Goal: Task Accomplishment & Management: Manage account settings

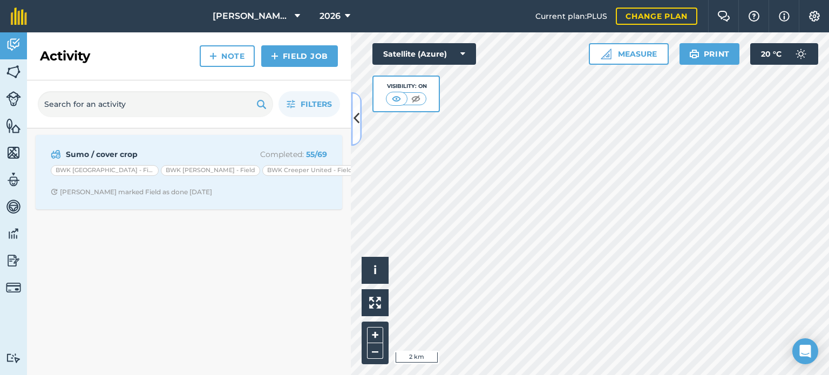
click at [355, 130] on button at bounding box center [356, 119] width 11 height 54
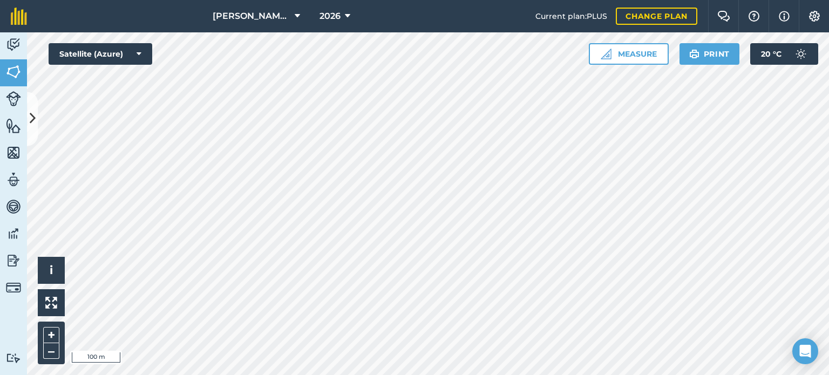
click at [27, 118] on div at bounding box center [428, 203] width 802 height 343
click at [35, 120] on icon at bounding box center [33, 119] width 6 height 19
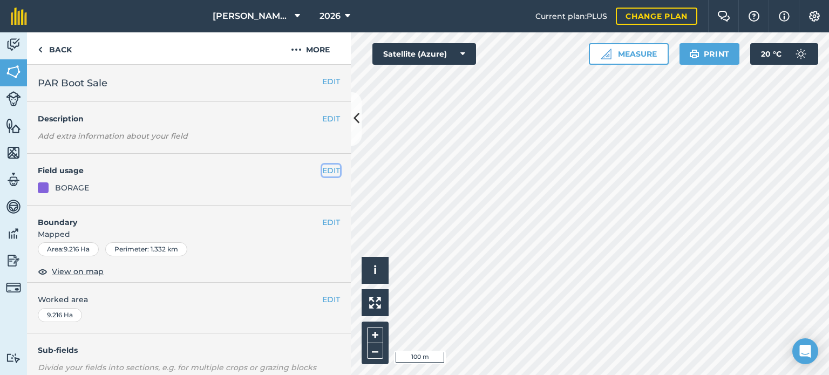
click at [326, 168] on button "EDIT" at bounding box center [331, 171] width 18 height 12
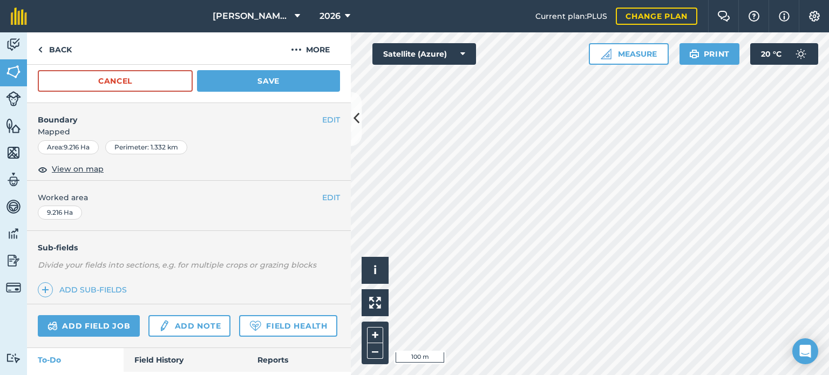
scroll to position [1003, 0]
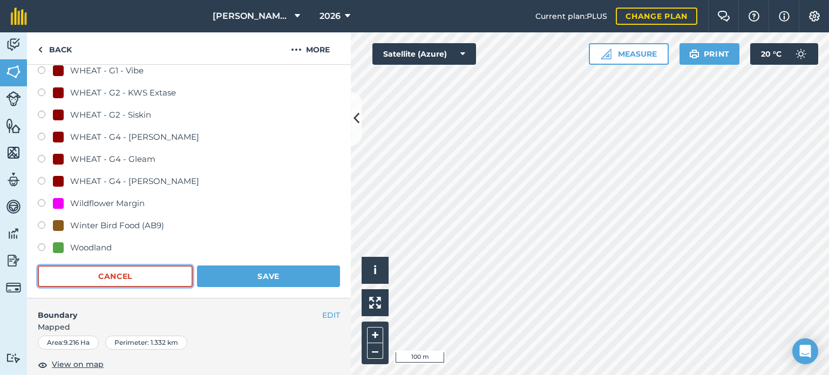
click at [138, 270] on button "Cancel" at bounding box center [115, 276] width 155 height 22
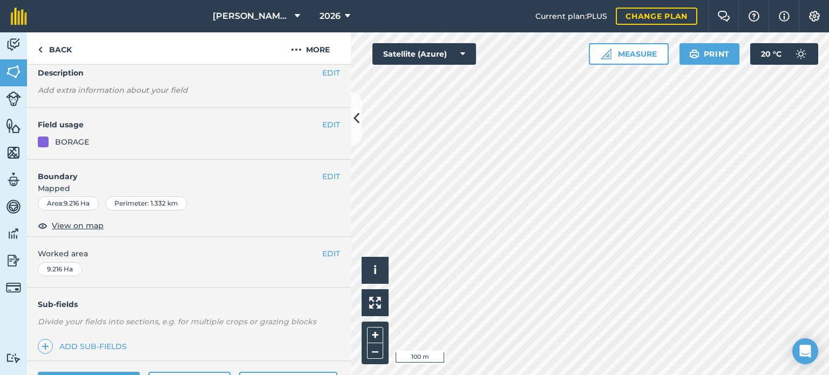
scroll to position [43, 0]
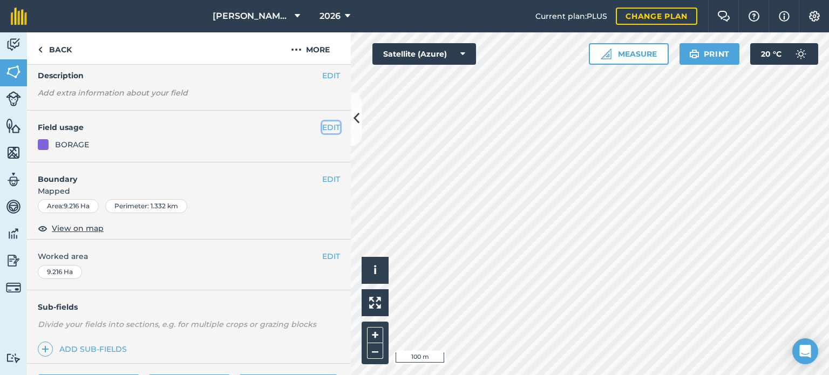
click at [324, 124] on button "EDIT" at bounding box center [331, 127] width 18 height 12
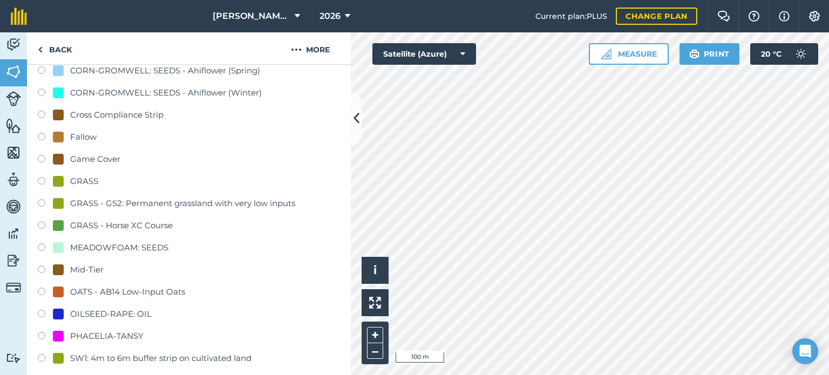
scroll to position [432, 0]
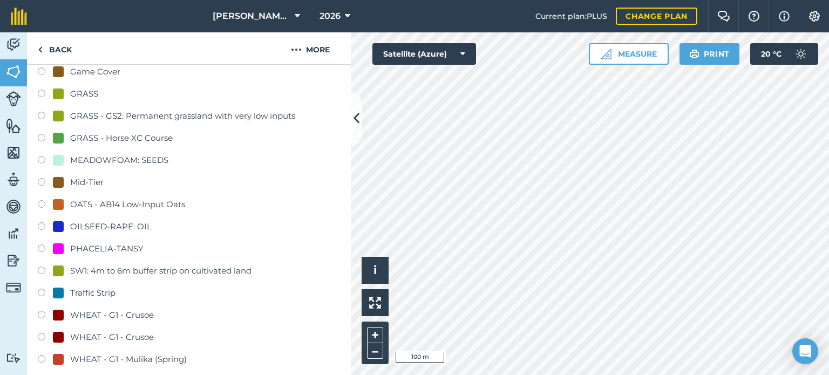
click at [43, 223] on label at bounding box center [45, 227] width 15 height 11
radio input "true"
radio input "false"
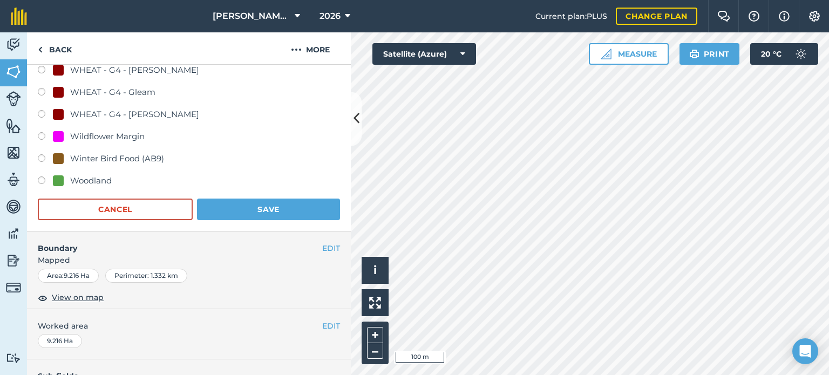
scroll to position [876, 0]
click at [237, 212] on button "Save" at bounding box center [268, 209] width 143 height 22
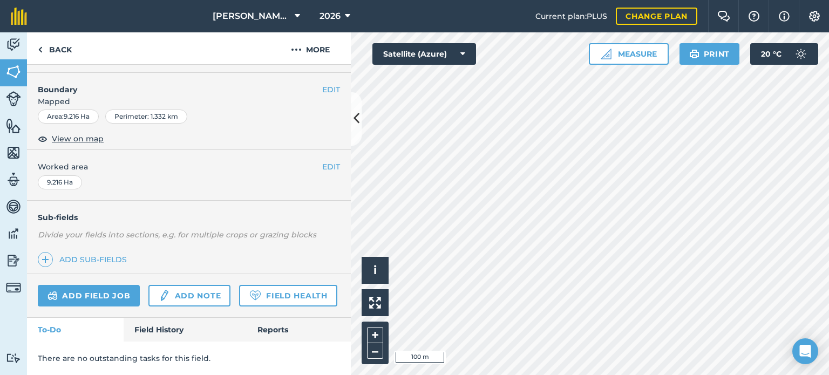
scroll to position [161, 0]
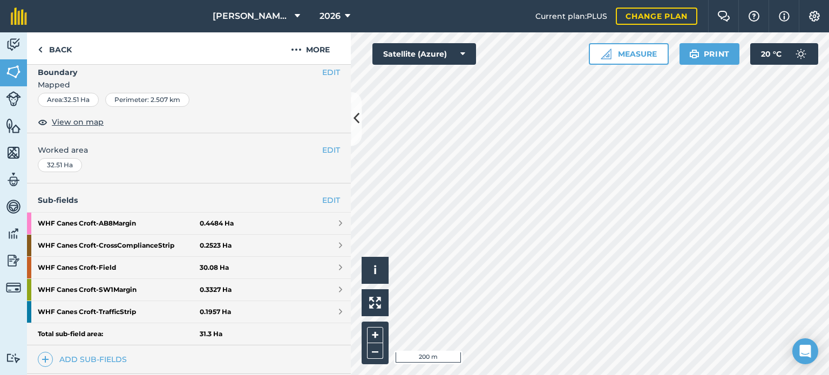
scroll to position [289, 0]
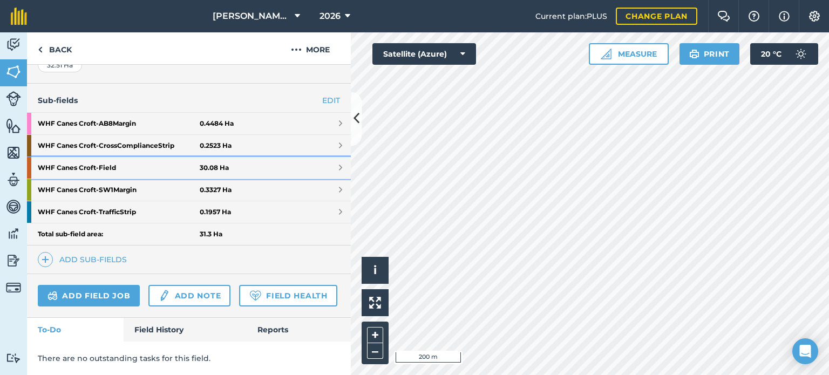
click at [278, 157] on link "WHF Canes Croft - Field 30.08 Ha" at bounding box center [189, 168] width 324 height 22
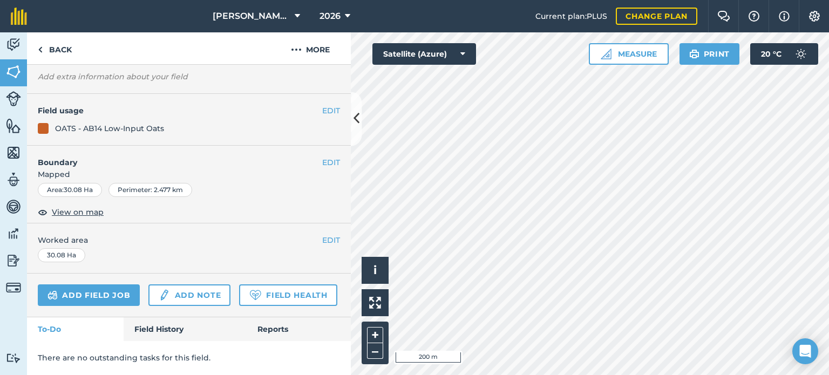
scroll to position [111, 0]
click at [323, 105] on button "EDIT" at bounding box center [331, 111] width 18 height 12
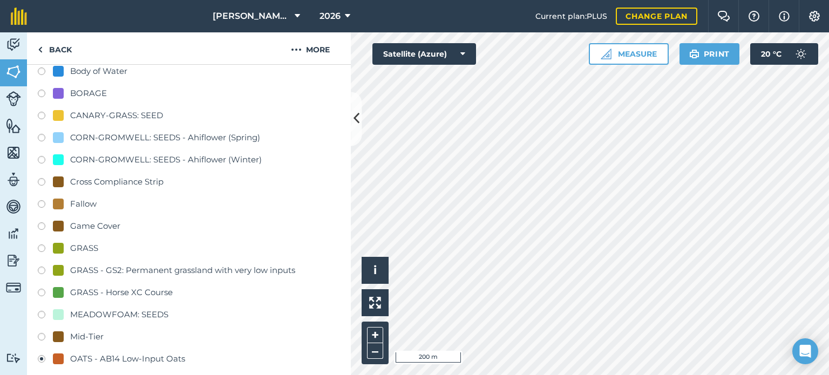
scroll to position [427, 0]
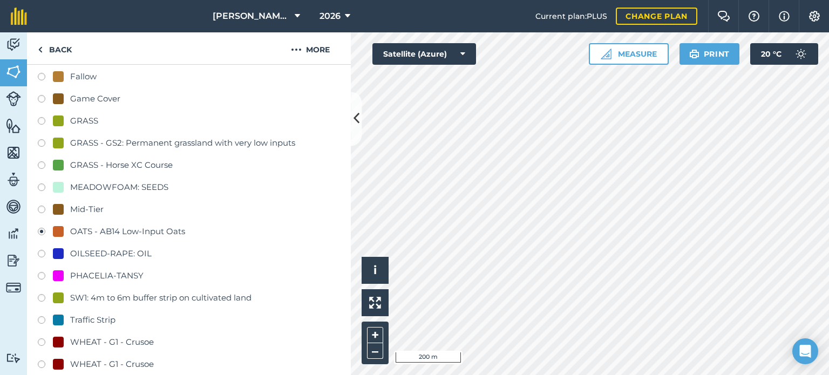
click at [41, 250] on label at bounding box center [45, 255] width 15 height 11
radio input "true"
radio input "false"
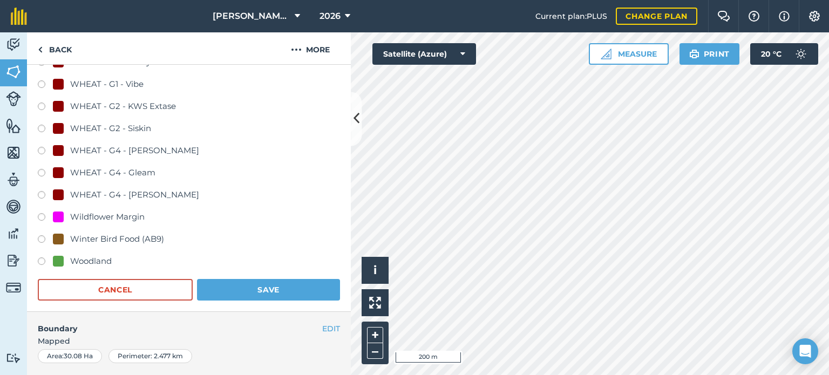
scroll to position [817, 0]
click at [235, 286] on button "Save" at bounding box center [268, 290] width 143 height 22
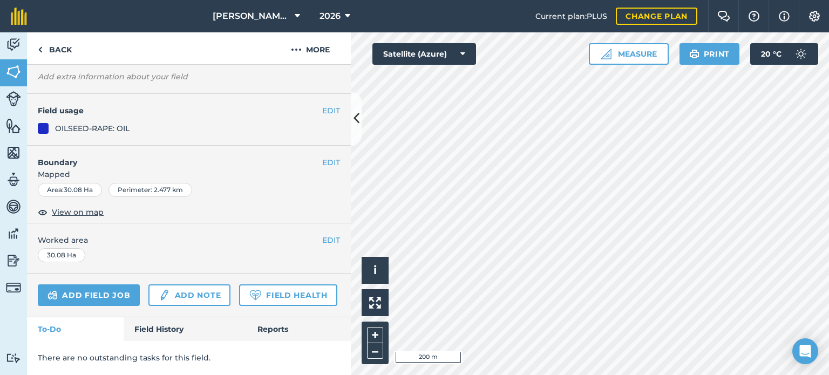
scroll to position [111, 0]
click at [359, 120] on button at bounding box center [356, 119] width 11 height 54
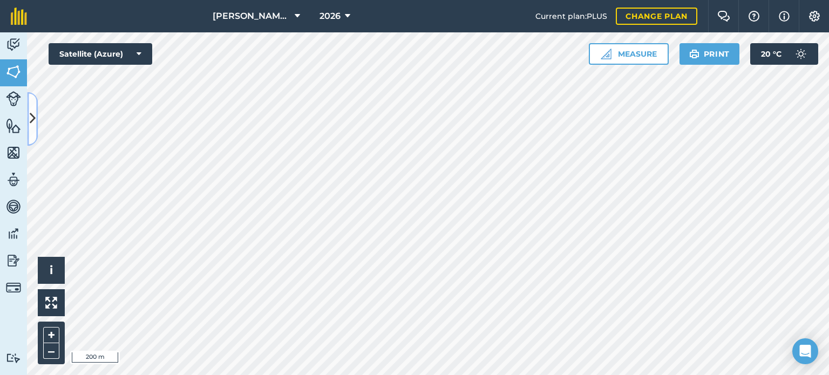
click at [30, 117] on icon at bounding box center [33, 119] width 6 height 19
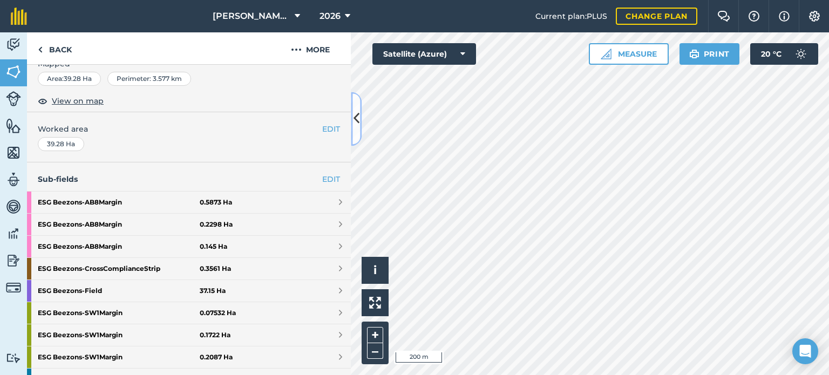
scroll to position [170, 0]
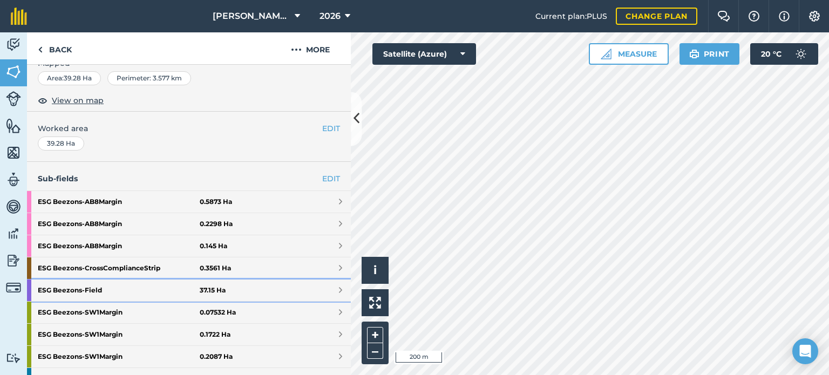
click at [238, 291] on link "ESG Beezons - Field 37.15 Ha" at bounding box center [189, 290] width 324 height 22
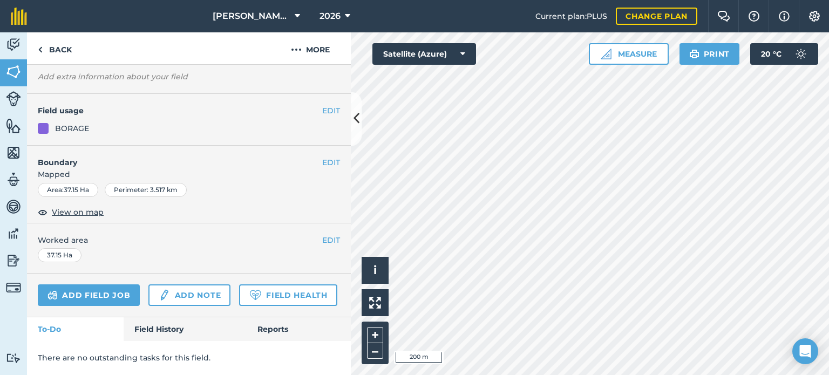
scroll to position [111, 0]
click at [323, 105] on button "EDIT" at bounding box center [331, 111] width 18 height 12
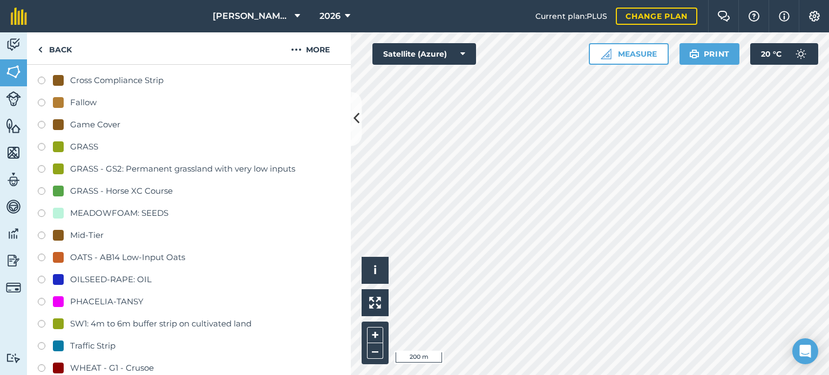
scroll to position [402, 0]
click at [46, 277] on label at bounding box center [45, 280] width 15 height 11
radio input "true"
radio input "false"
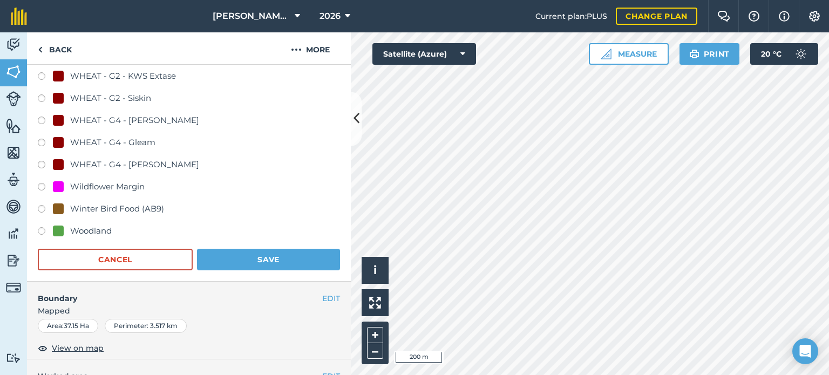
scroll to position [849, 0]
click at [252, 252] on button "Save" at bounding box center [268, 259] width 143 height 22
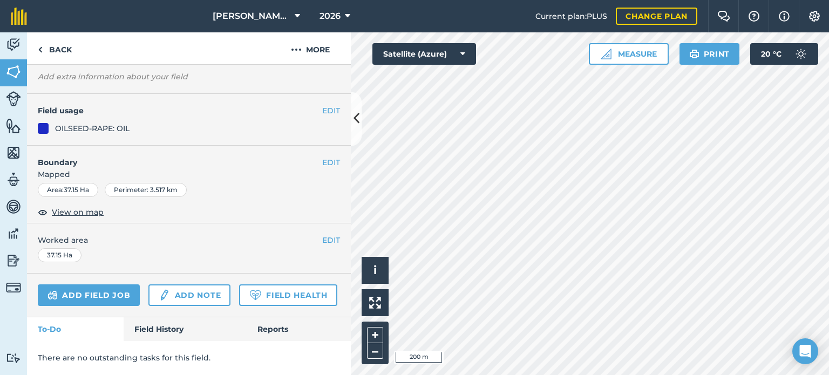
scroll to position [111, 0]
click at [353, 123] on icon at bounding box center [356, 119] width 6 height 19
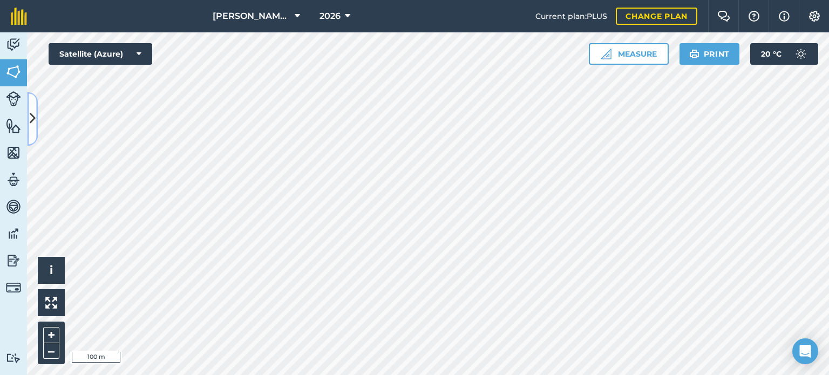
click at [35, 119] on icon at bounding box center [33, 119] width 6 height 19
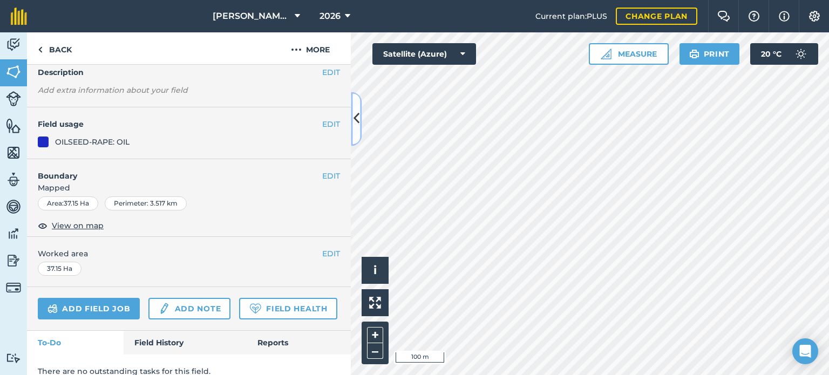
scroll to position [0, 0]
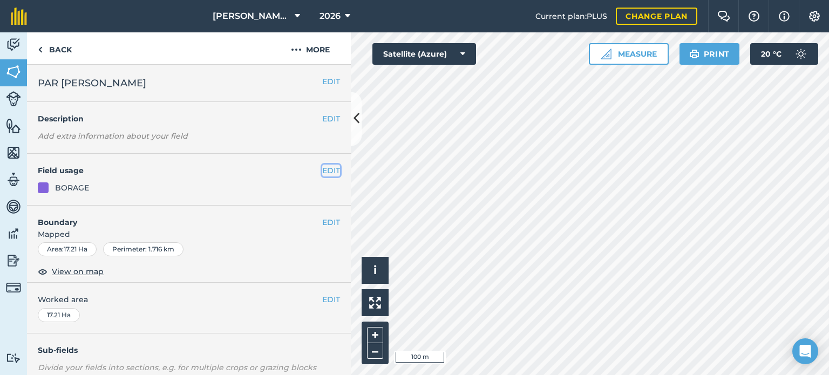
click at [322, 167] on button "EDIT" at bounding box center [331, 171] width 18 height 12
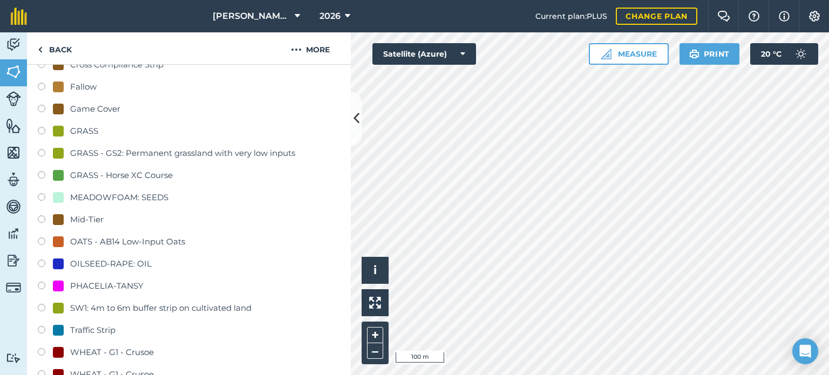
scroll to position [403, 0]
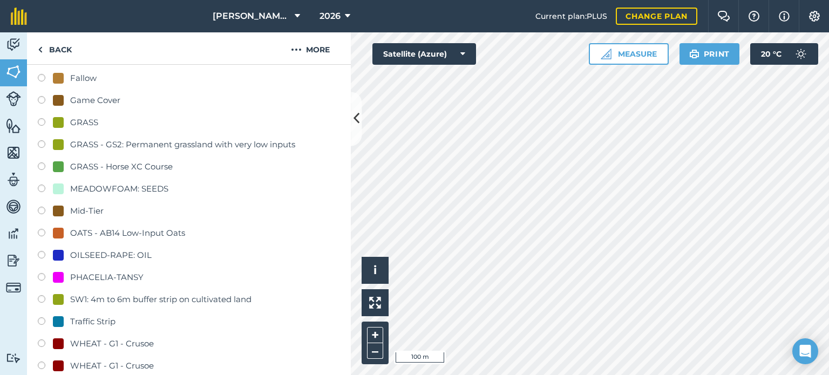
click at [45, 252] on label at bounding box center [45, 256] width 15 height 11
radio input "true"
radio input "false"
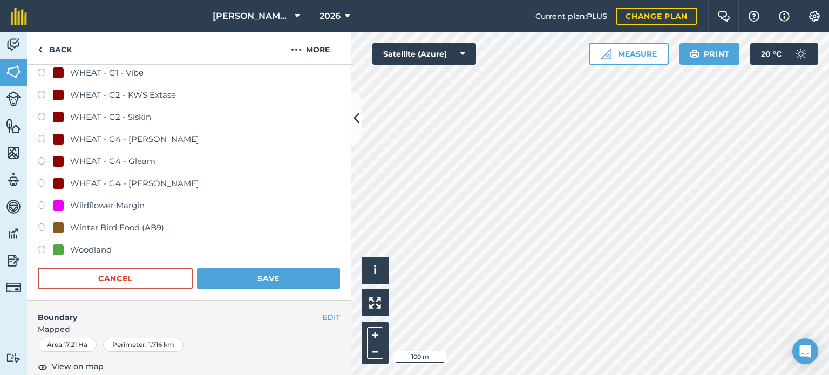
scroll to position [858, 0]
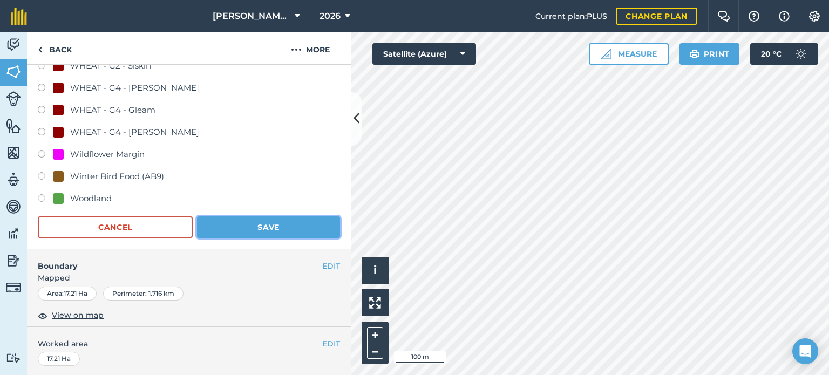
click at [262, 229] on button "Save" at bounding box center [268, 227] width 143 height 22
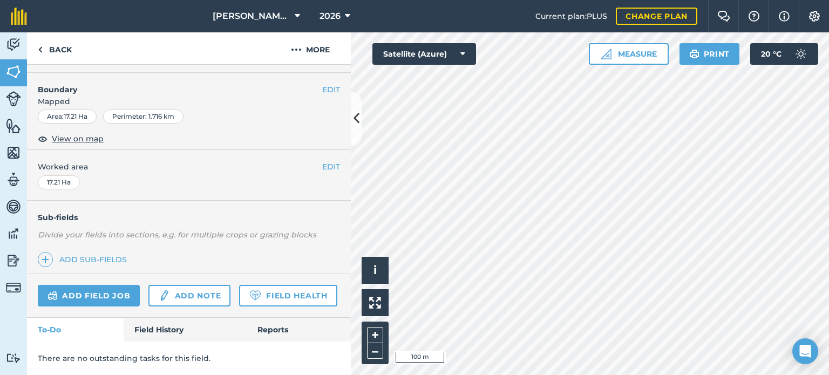
scroll to position [161, 0]
click at [358, 120] on icon at bounding box center [356, 119] width 6 height 19
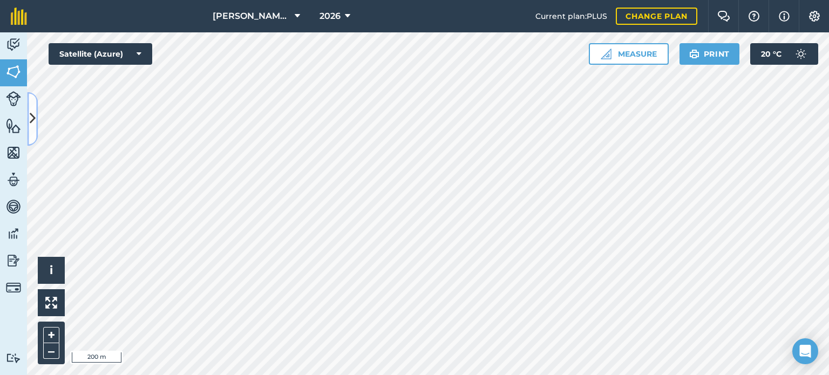
click at [28, 125] on button at bounding box center [32, 119] width 11 height 54
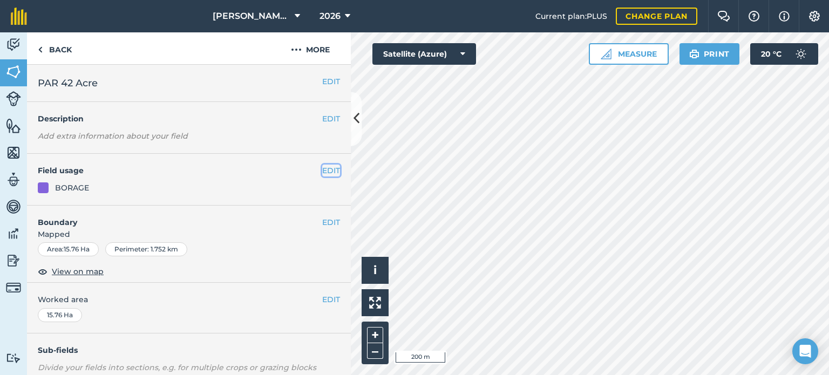
click at [323, 168] on button "EDIT" at bounding box center [331, 171] width 18 height 12
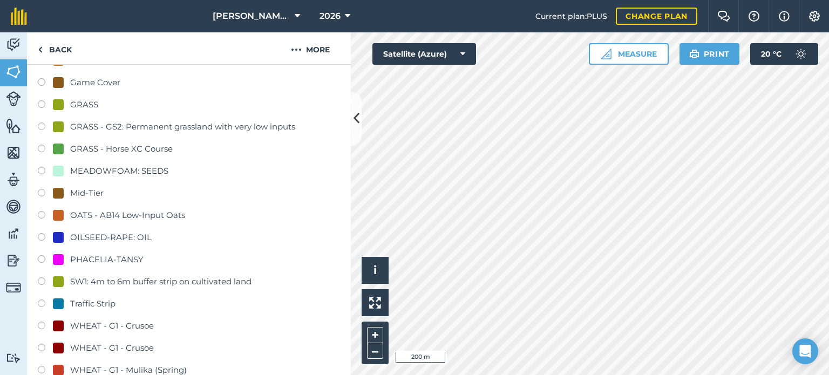
scroll to position [421, 0]
click at [45, 237] on label at bounding box center [45, 238] width 15 height 11
radio input "true"
radio input "false"
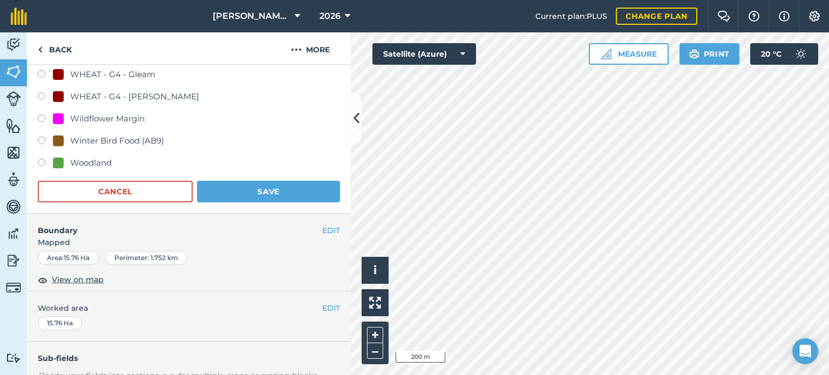
scroll to position [895, 0]
click at [254, 191] on button "Save" at bounding box center [268, 190] width 143 height 22
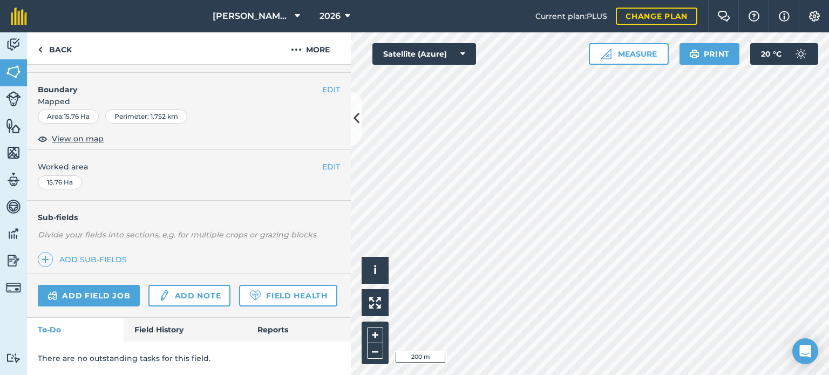
scroll to position [161, 0]
click at [351, 118] on button at bounding box center [356, 119] width 11 height 54
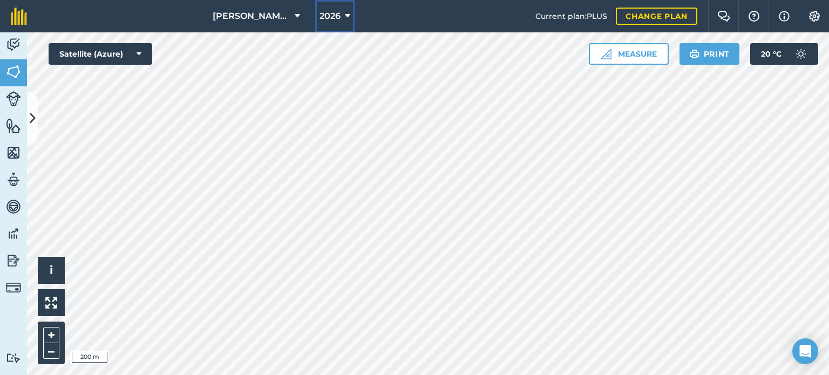
click at [343, 14] on button "2026" at bounding box center [334, 16] width 39 height 32
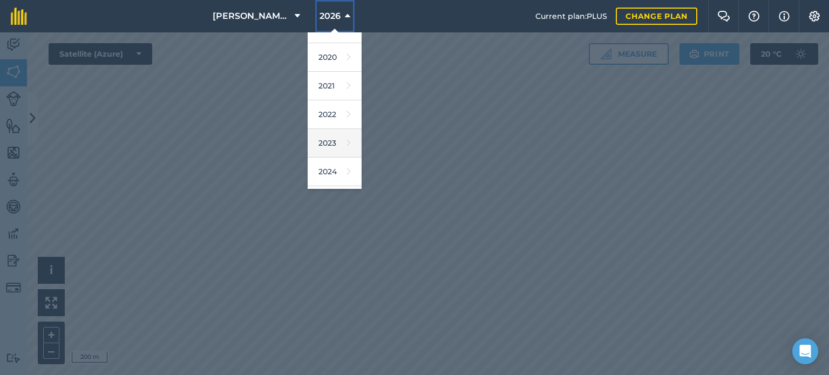
scroll to position [120, 0]
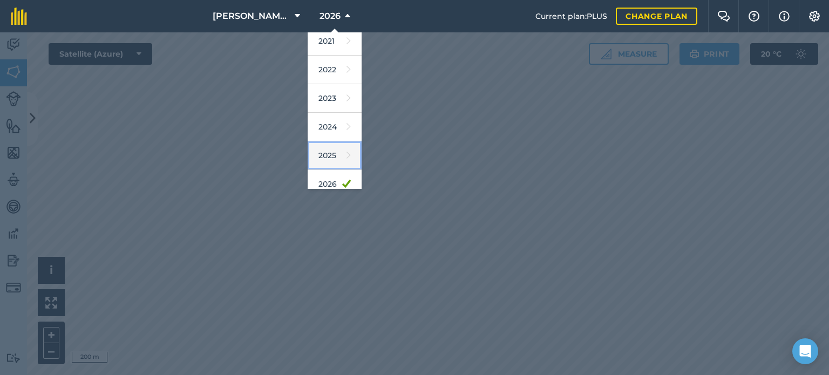
click at [332, 158] on link "2025" at bounding box center [334, 155] width 54 height 29
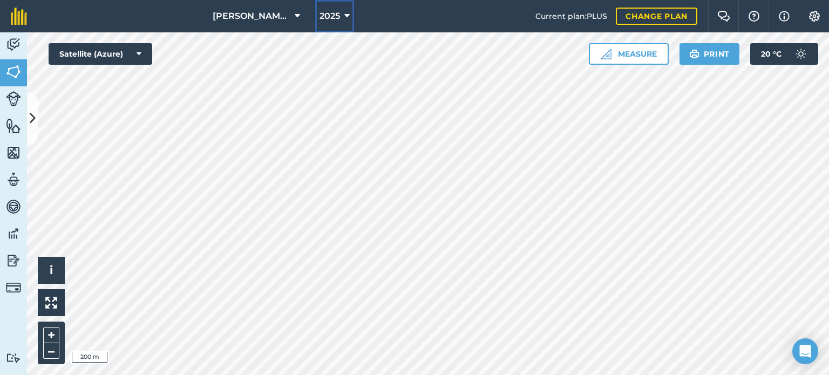
click at [346, 16] on icon at bounding box center [346, 16] width 5 height 13
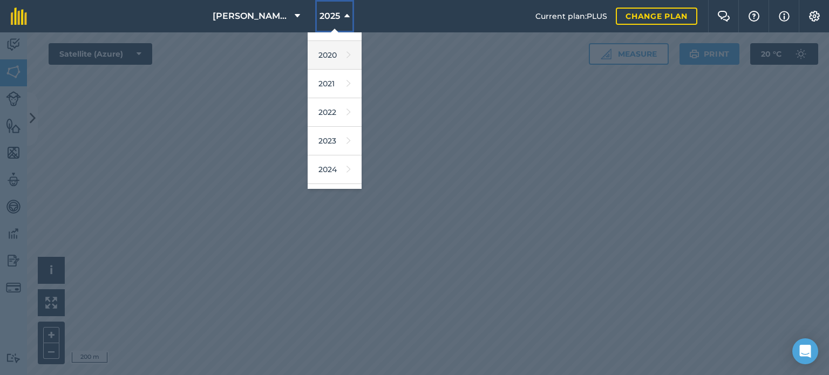
scroll to position [82, 0]
click at [331, 160] on link "2024" at bounding box center [334, 164] width 54 height 29
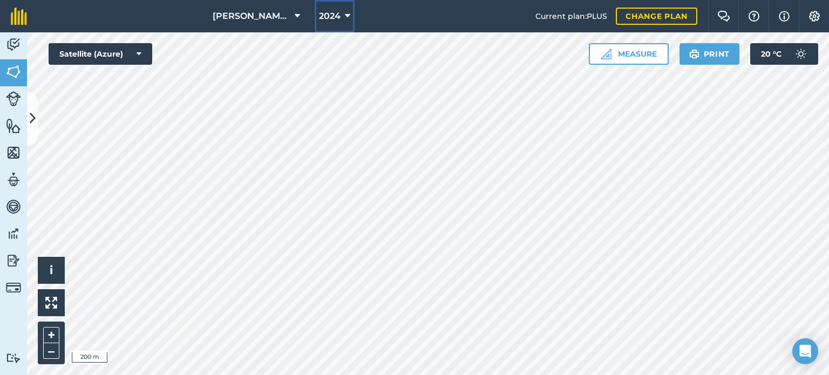
click at [347, 15] on icon at bounding box center [347, 16] width 5 height 13
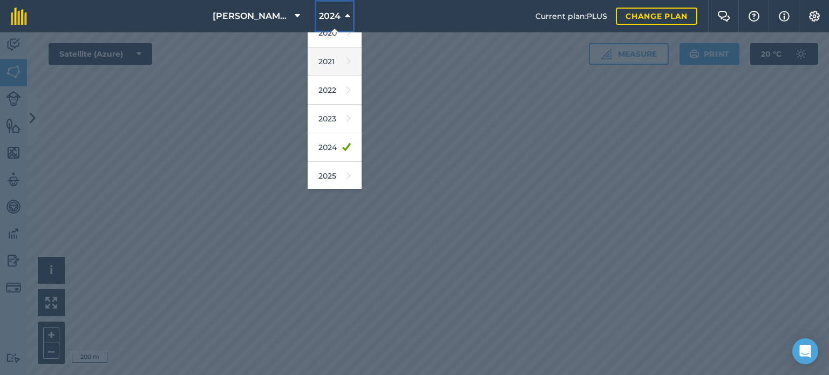
scroll to position [101, 0]
click at [329, 114] on link "2023" at bounding box center [334, 117] width 54 height 29
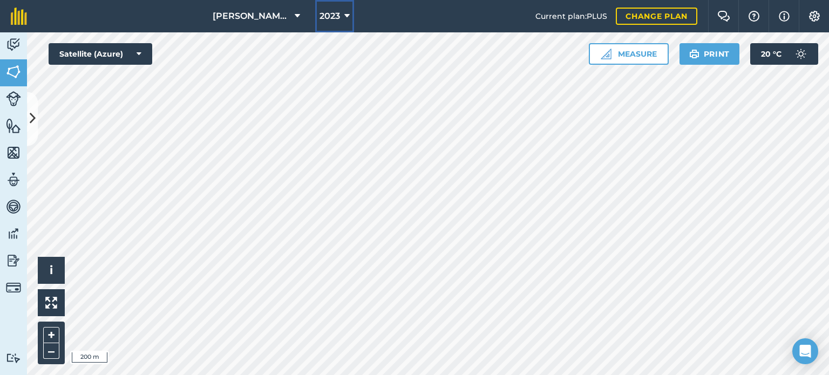
click at [338, 10] on span "2023" at bounding box center [329, 16] width 20 height 13
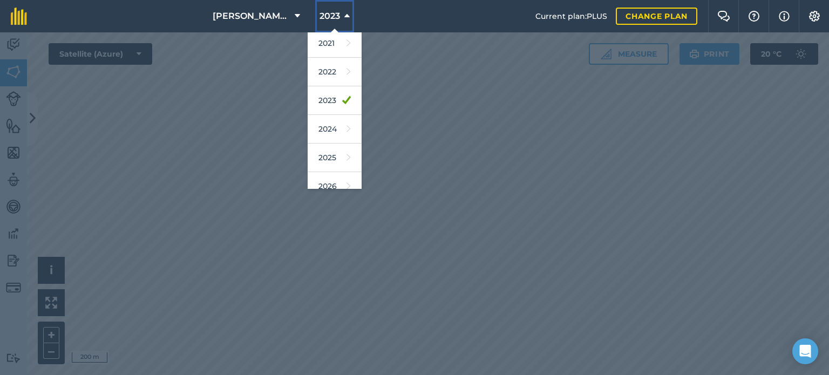
scroll to position [118, 0]
click at [329, 150] on link "2025" at bounding box center [334, 157] width 54 height 29
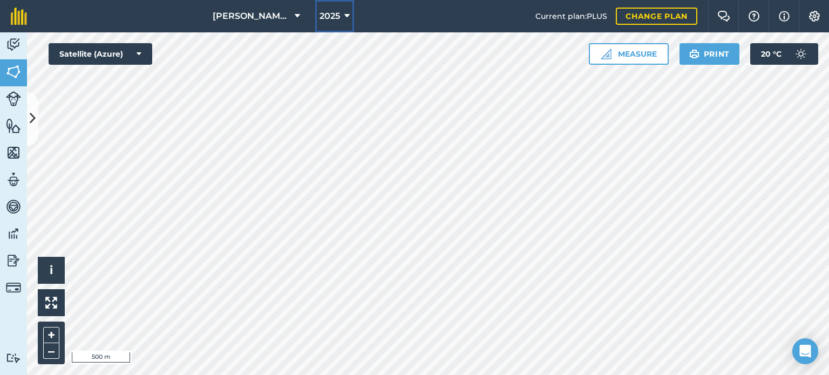
click at [344, 20] on icon at bounding box center [346, 16] width 5 height 13
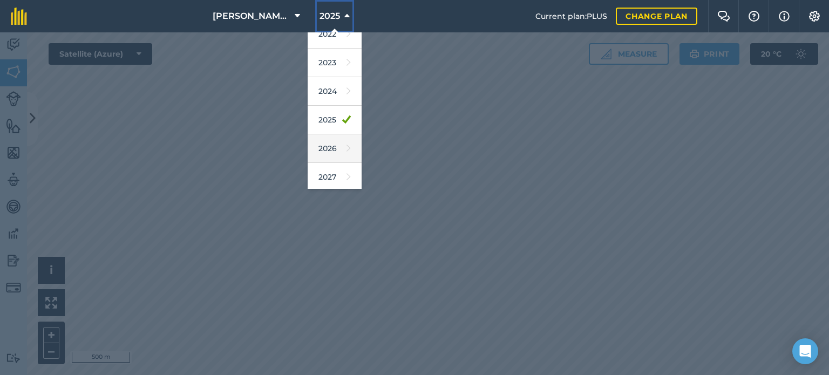
scroll to position [156, 0]
click at [330, 142] on link "2026" at bounding box center [334, 147] width 54 height 29
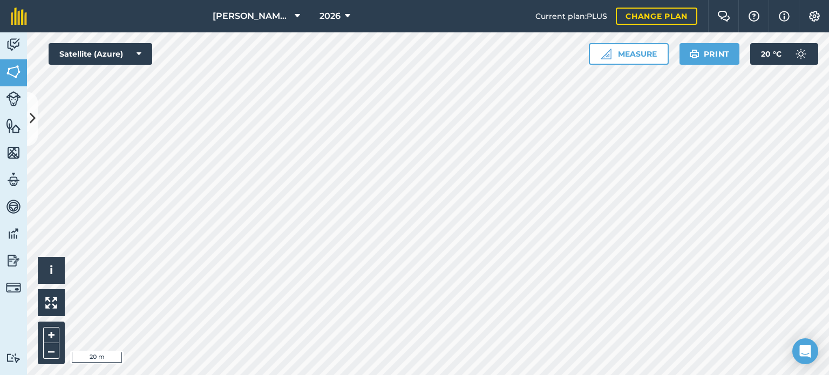
click at [416, 374] on html "[PERSON_NAME] Hayleys Partnership 2026 Current plan : PLUS Change plan Farm Cha…" at bounding box center [414, 187] width 829 height 375
click at [454, 374] on html "[PERSON_NAME] Hayleys Partnership 2026 Current plan : PLUS Change plan Farm Cha…" at bounding box center [414, 187] width 829 height 375
